Goal: Information Seeking & Learning: Learn about a topic

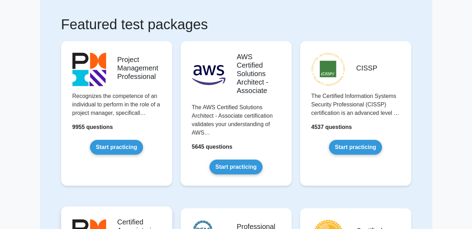
scroll to position [35, 0]
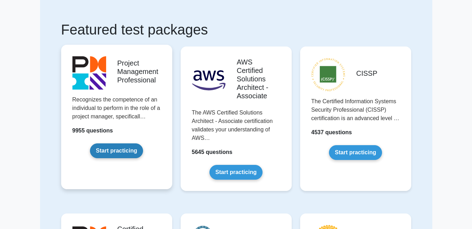
click at [122, 153] on link "Start practicing" at bounding box center [116, 150] width 53 height 15
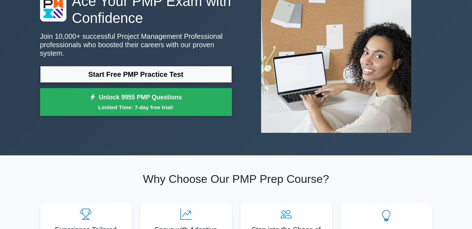
scroll to position [59, 0]
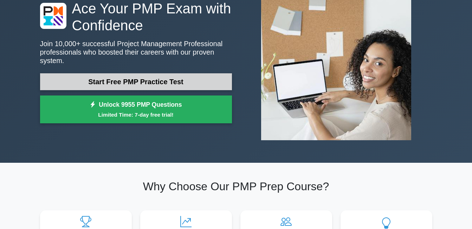
click at [134, 80] on link "Start Free PMP Practice Test" at bounding box center [136, 81] width 192 height 17
